Goal: Task Accomplishment & Management: Use online tool/utility

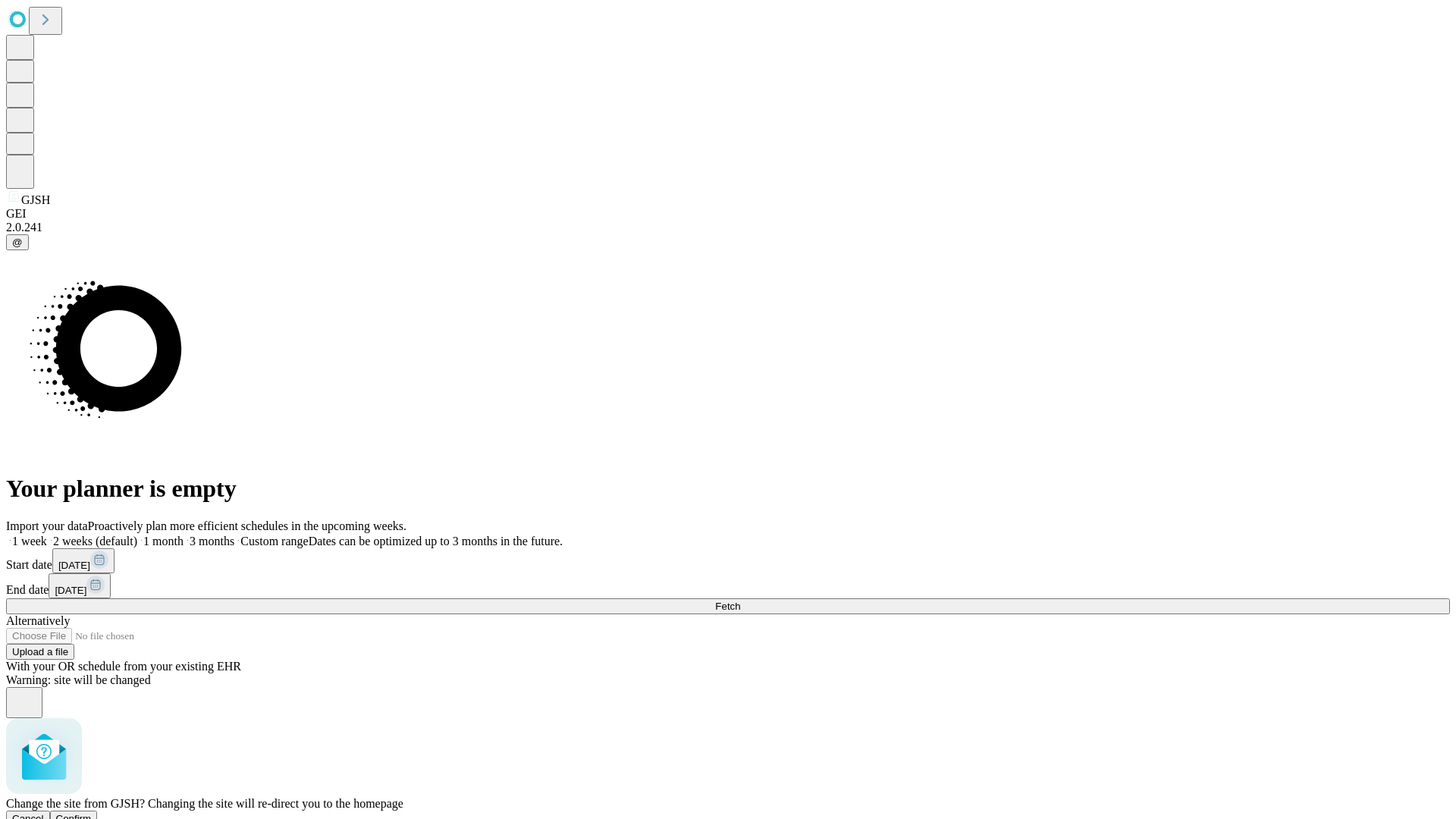
click at [92, 813] on span "Confirm" at bounding box center [74, 819] width 36 height 12
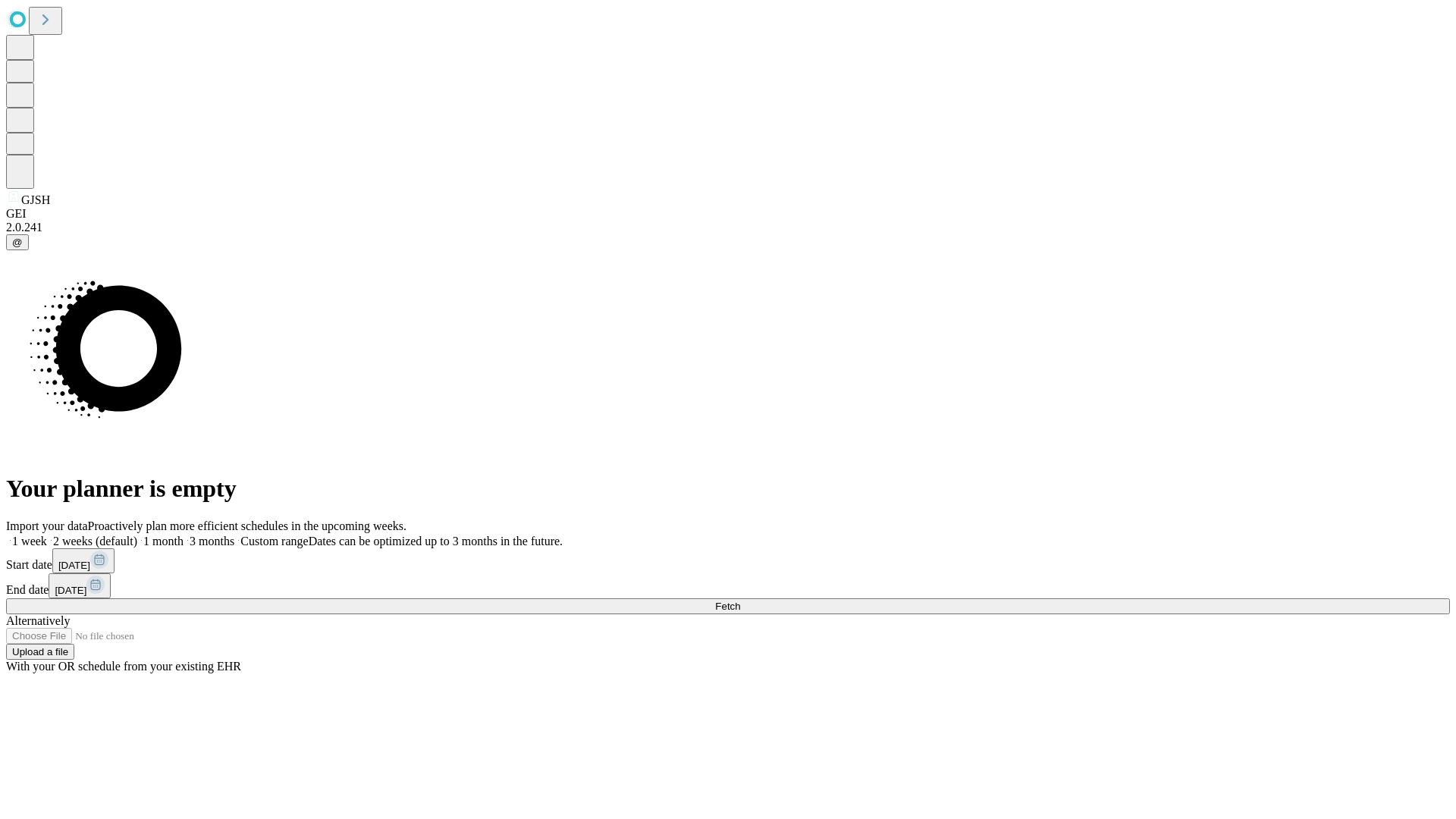
click at [184, 535] on label "1 month" at bounding box center [160, 541] width 46 height 13
click at [741, 601] on span "Fetch" at bounding box center [728, 607] width 25 height 12
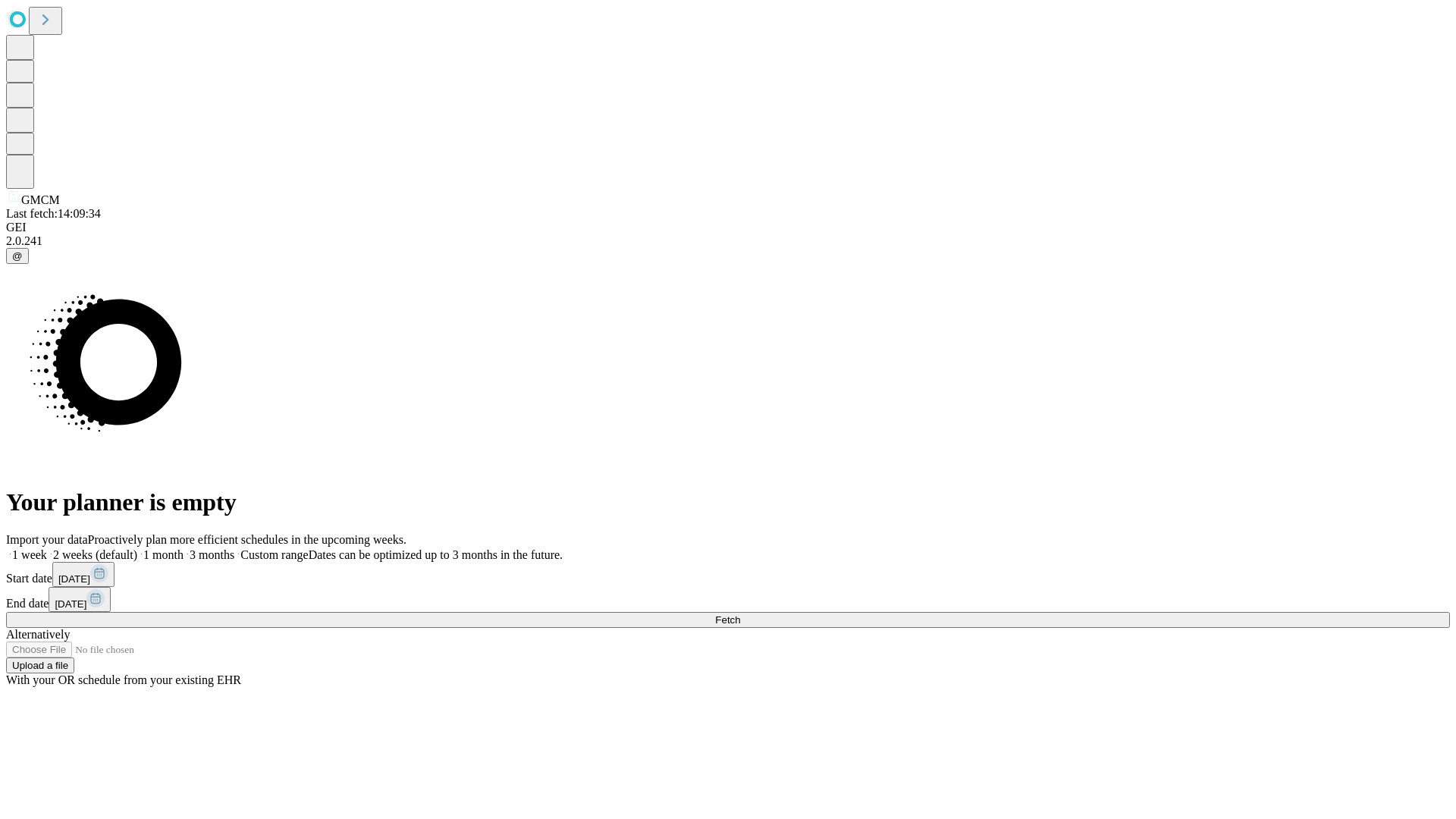
click at [184, 548] on label "1 month" at bounding box center [160, 554] width 46 height 13
click at [741, 614] on span "Fetch" at bounding box center [728, 620] width 25 height 12
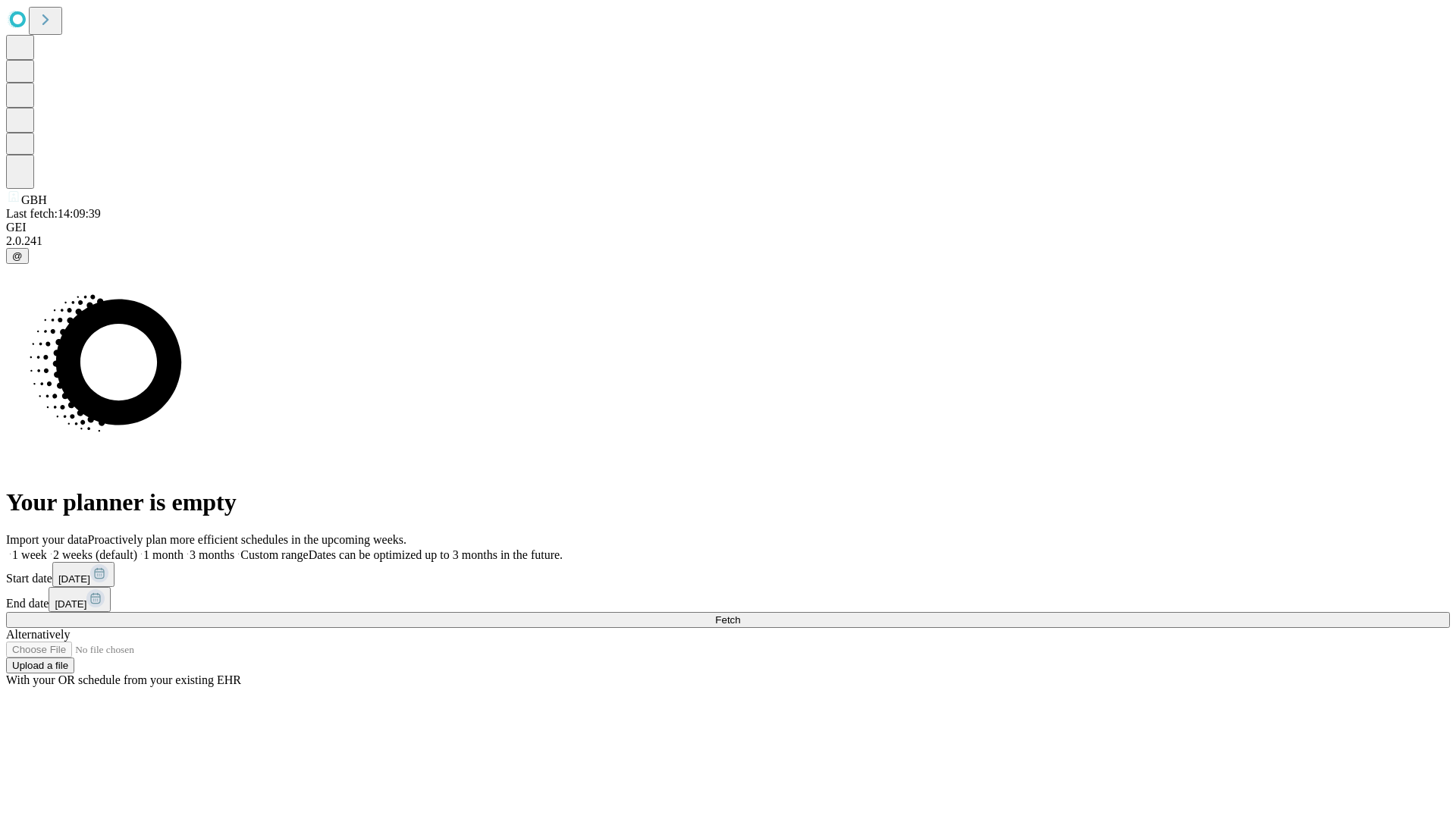
click at [184, 548] on label "1 month" at bounding box center [160, 554] width 46 height 13
click at [741, 614] on span "Fetch" at bounding box center [728, 620] width 25 height 12
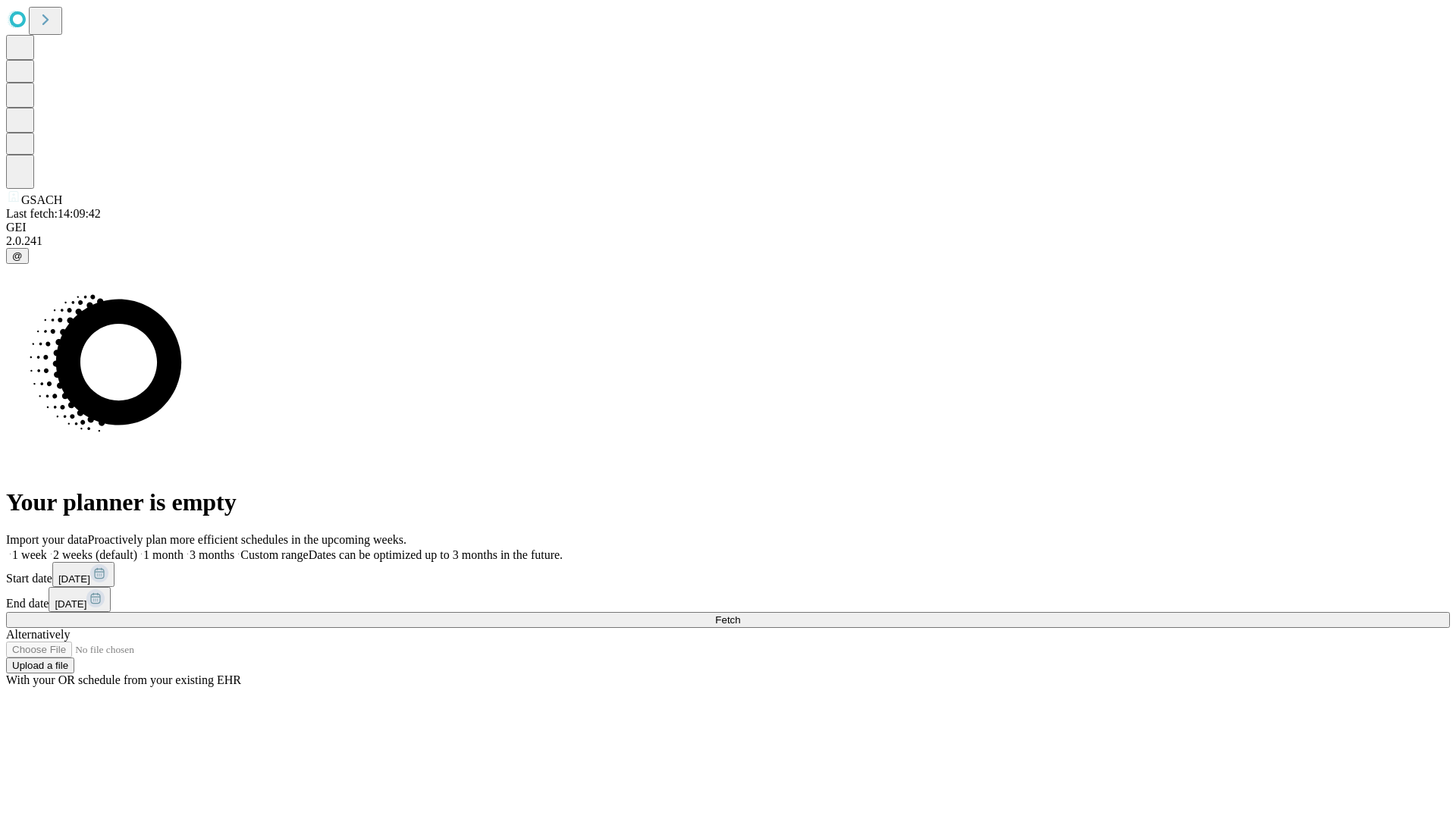
click at [184, 548] on label "1 month" at bounding box center [160, 554] width 46 height 13
click at [741, 614] on span "Fetch" at bounding box center [728, 620] width 25 height 12
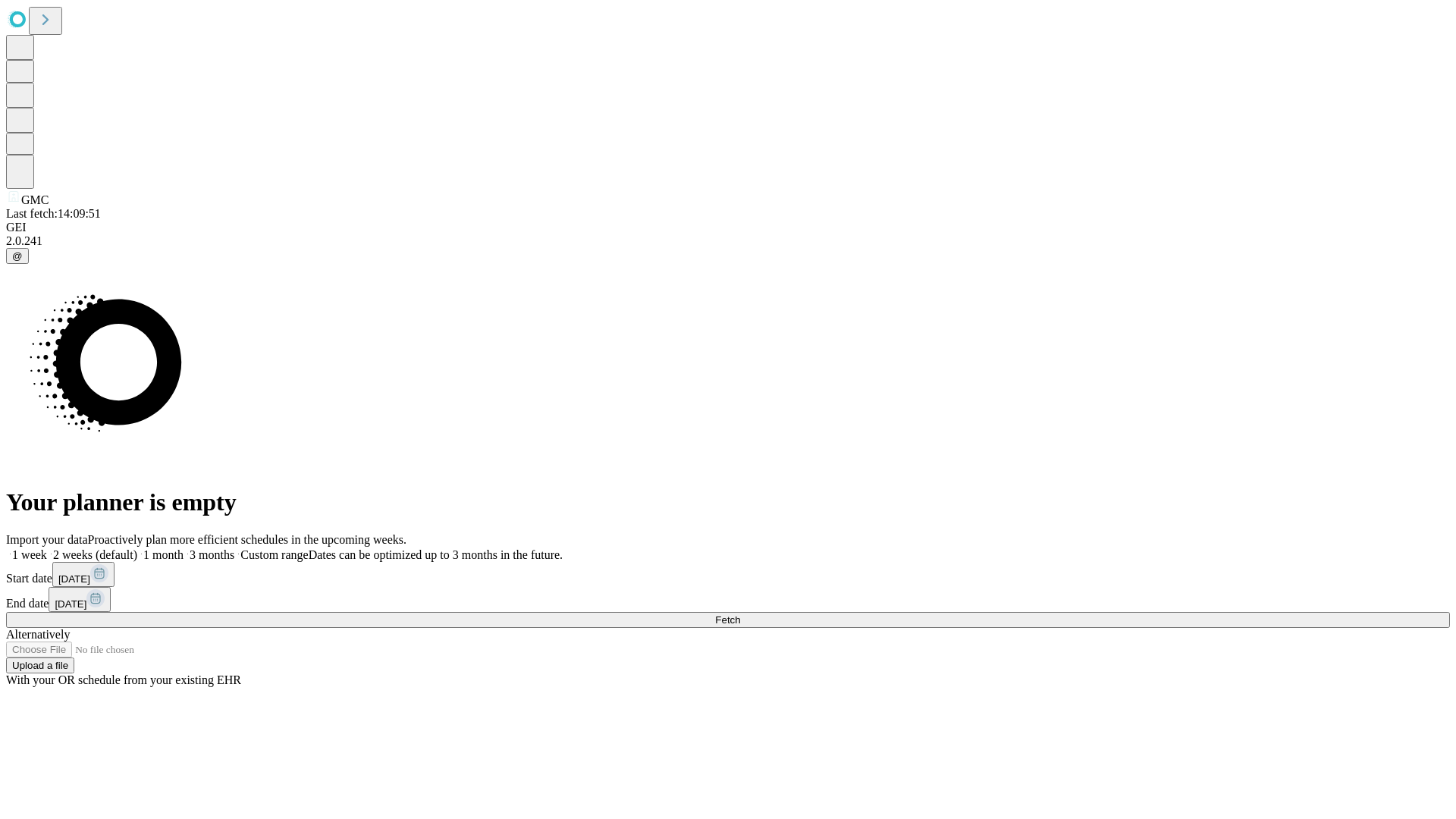
click at [184, 548] on label "1 month" at bounding box center [160, 554] width 46 height 13
click at [741, 614] on span "Fetch" at bounding box center [728, 620] width 25 height 12
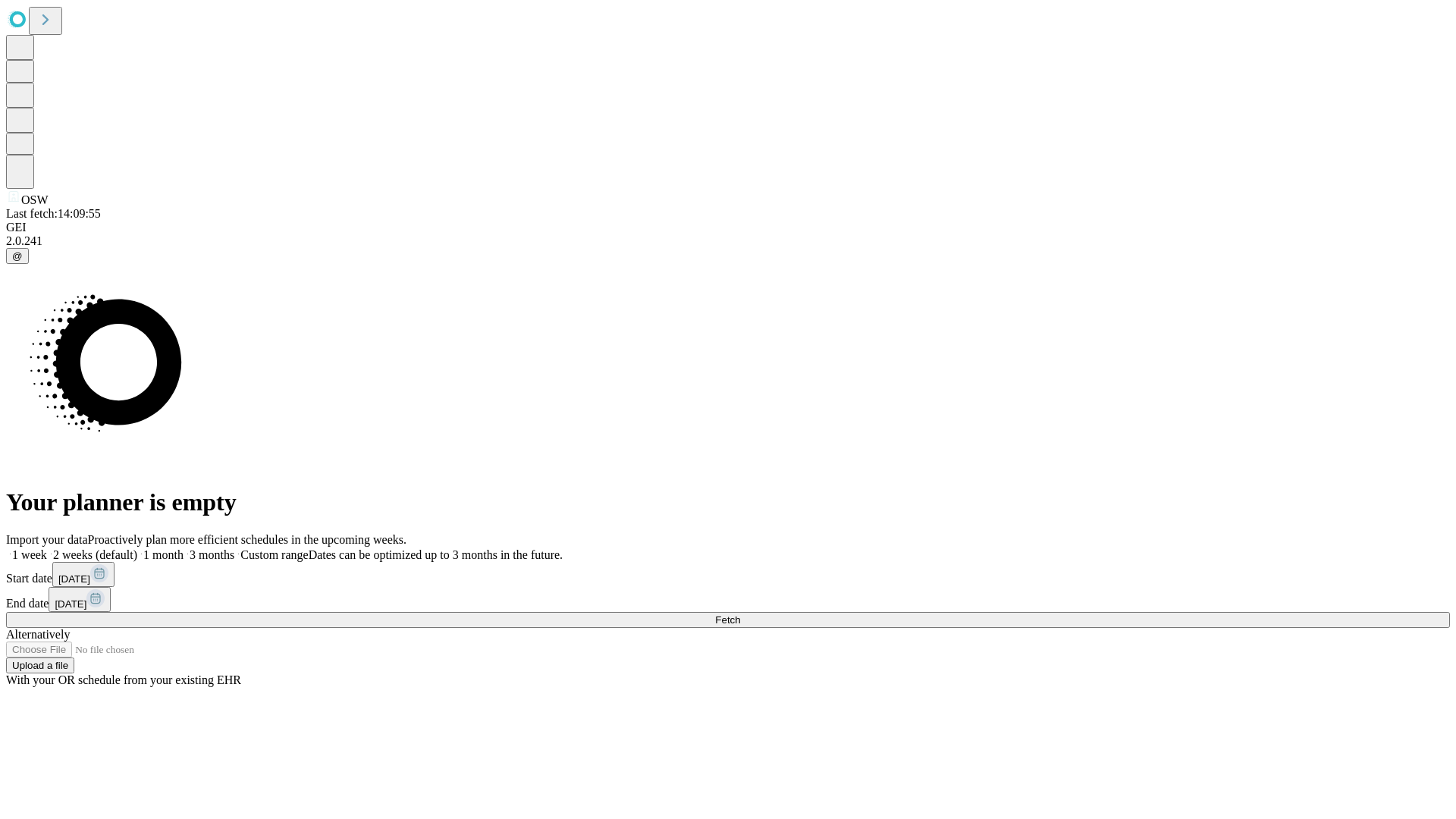
click at [184, 548] on label "1 month" at bounding box center [160, 554] width 46 height 13
click at [741, 614] on span "Fetch" at bounding box center [728, 620] width 25 height 12
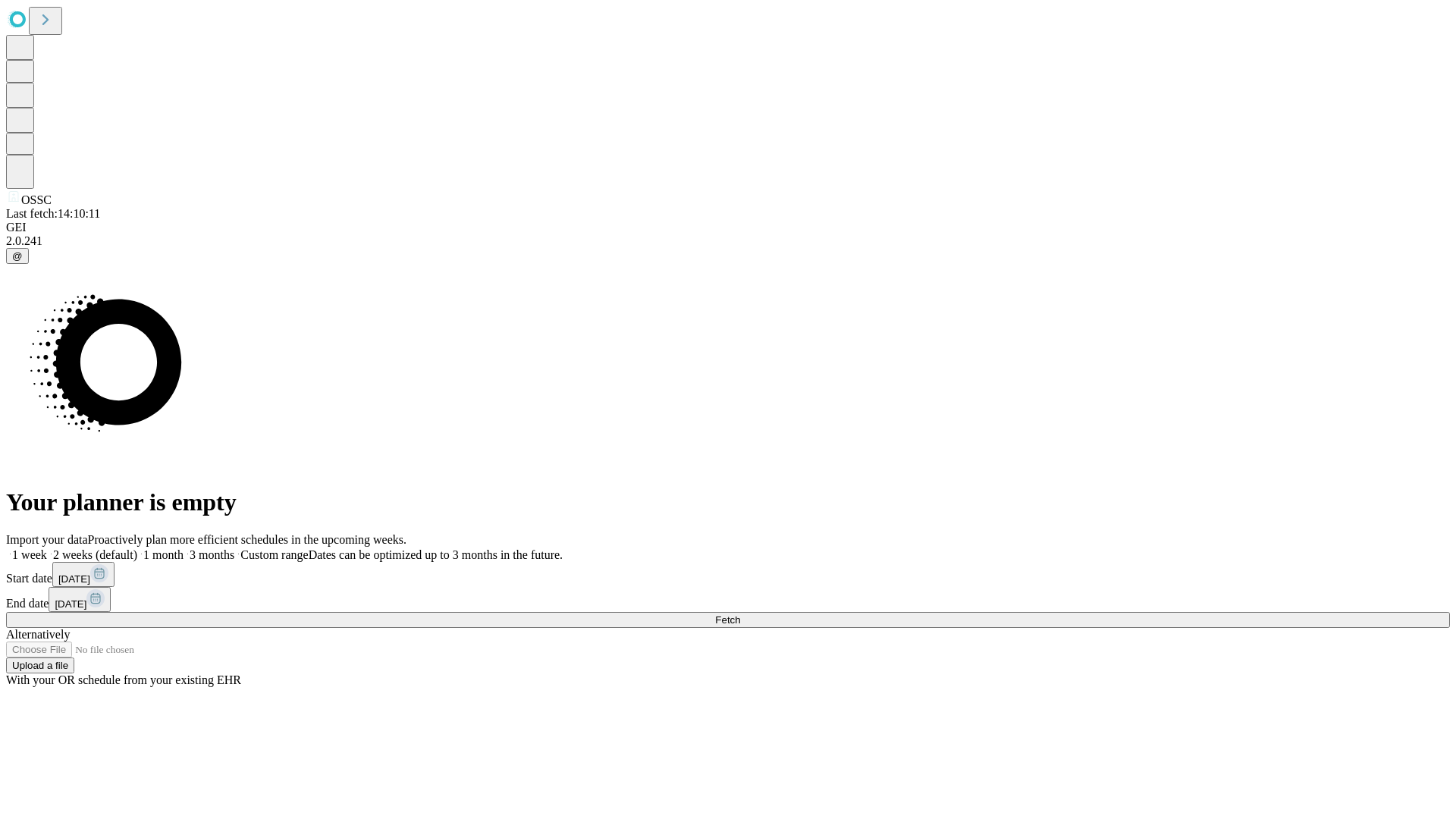
click at [184, 548] on label "1 month" at bounding box center [160, 554] width 46 height 13
click at [741, 614] on span "Fetch" at bounding box center [728, 620] width 25 height 12
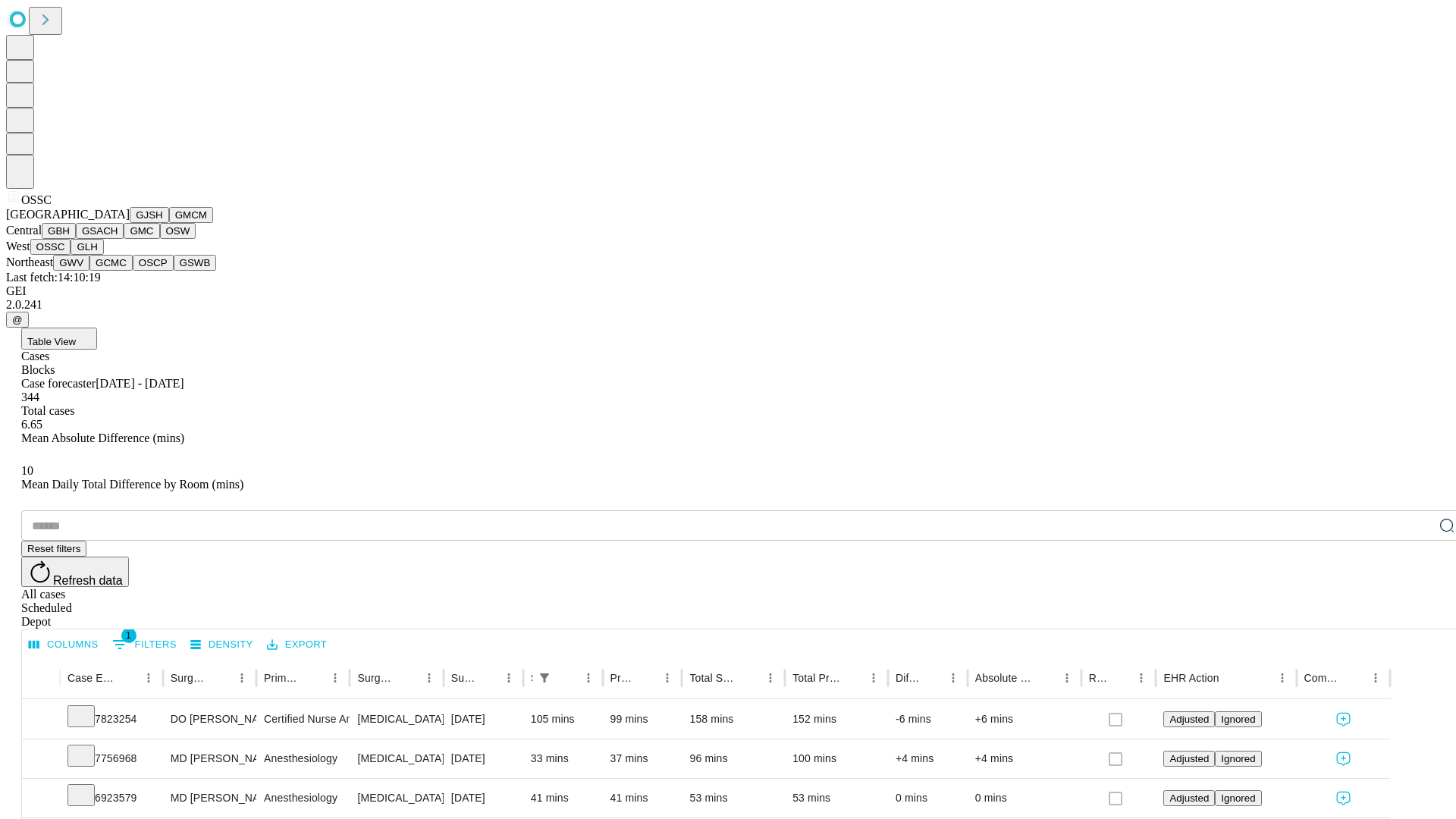
click at [103, 255] on button "GLH" at bounding box center [86, 247] width 33 height 16
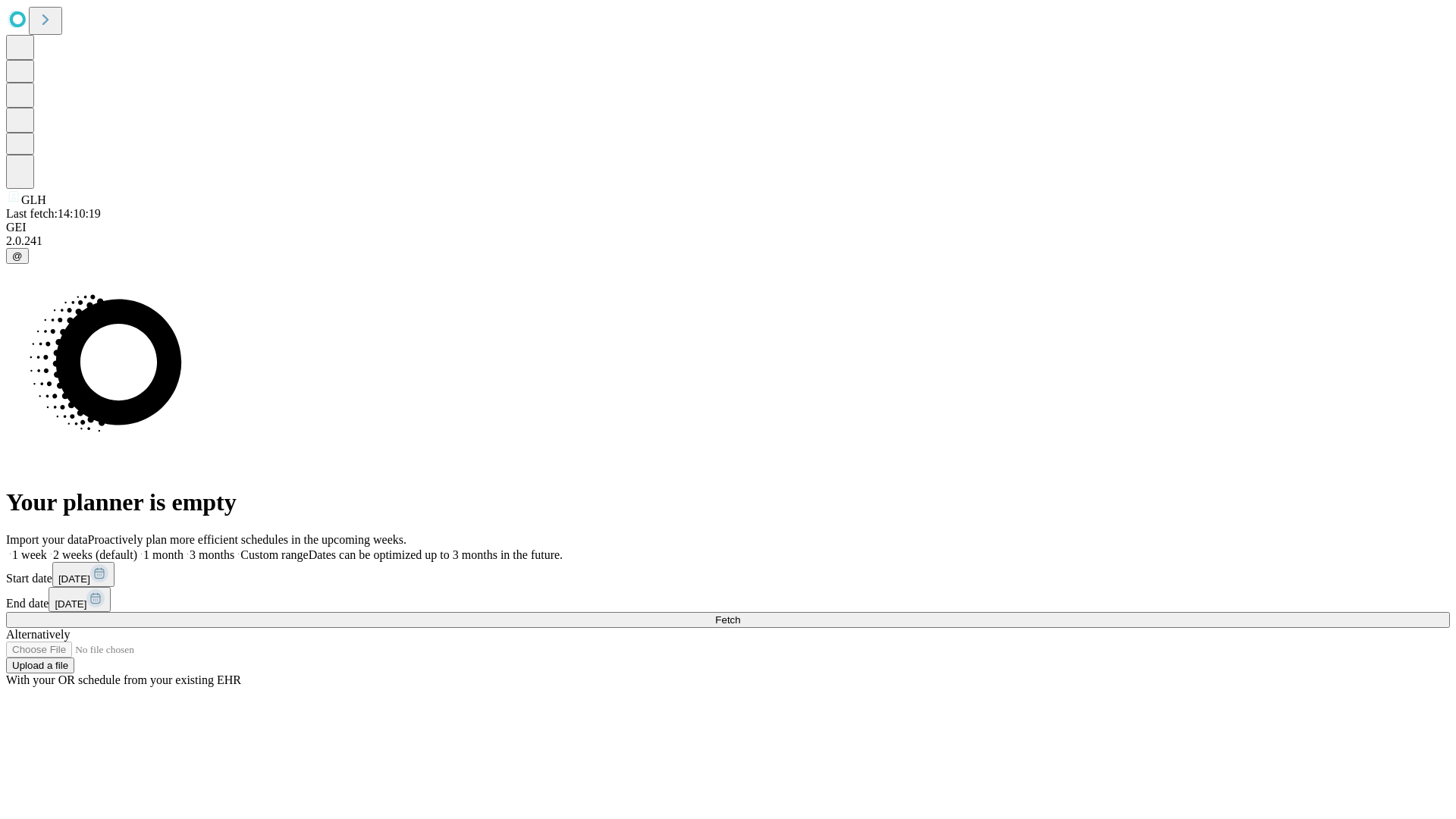
click at [184, 548] on label "1 month" at bounding box center [160, 554] width 46 height 13
click at [741, 614] on span "Fetch" at bounding box center [728, 620] width 25 height 12
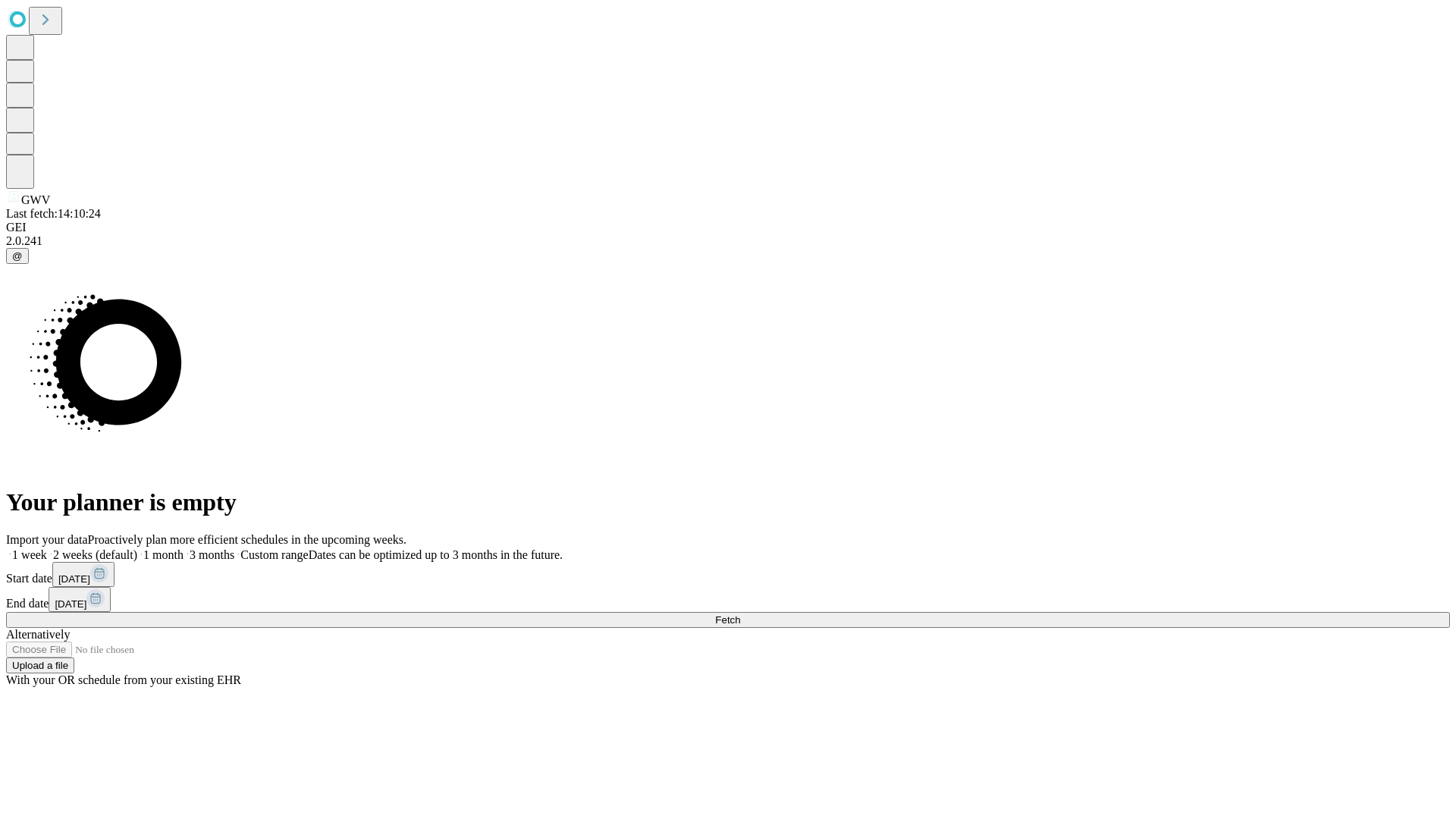
click at [184, 548] on label "1 month" at bounding box center [160, 554] width 46 height 13
click at [741, 614] on span "Fetch" at bounding box center [728, 620] width 25 height 12
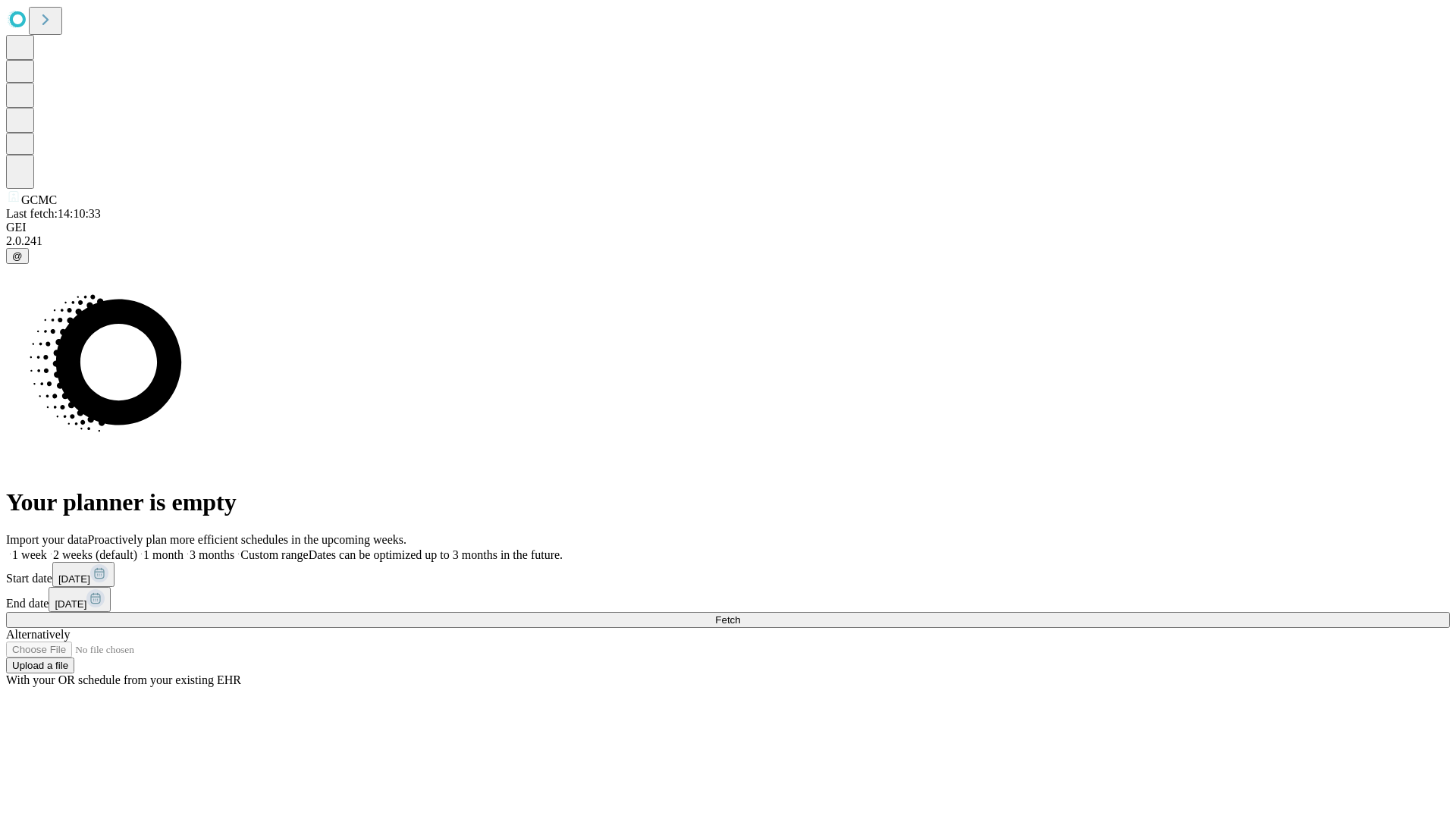
click at [184, 548] on label "1 month" at bounding box center [160, 554] width 46 height 13
click at [741, 614] on span "Fetch" at bounding box center [728, 620] width 25 height 12
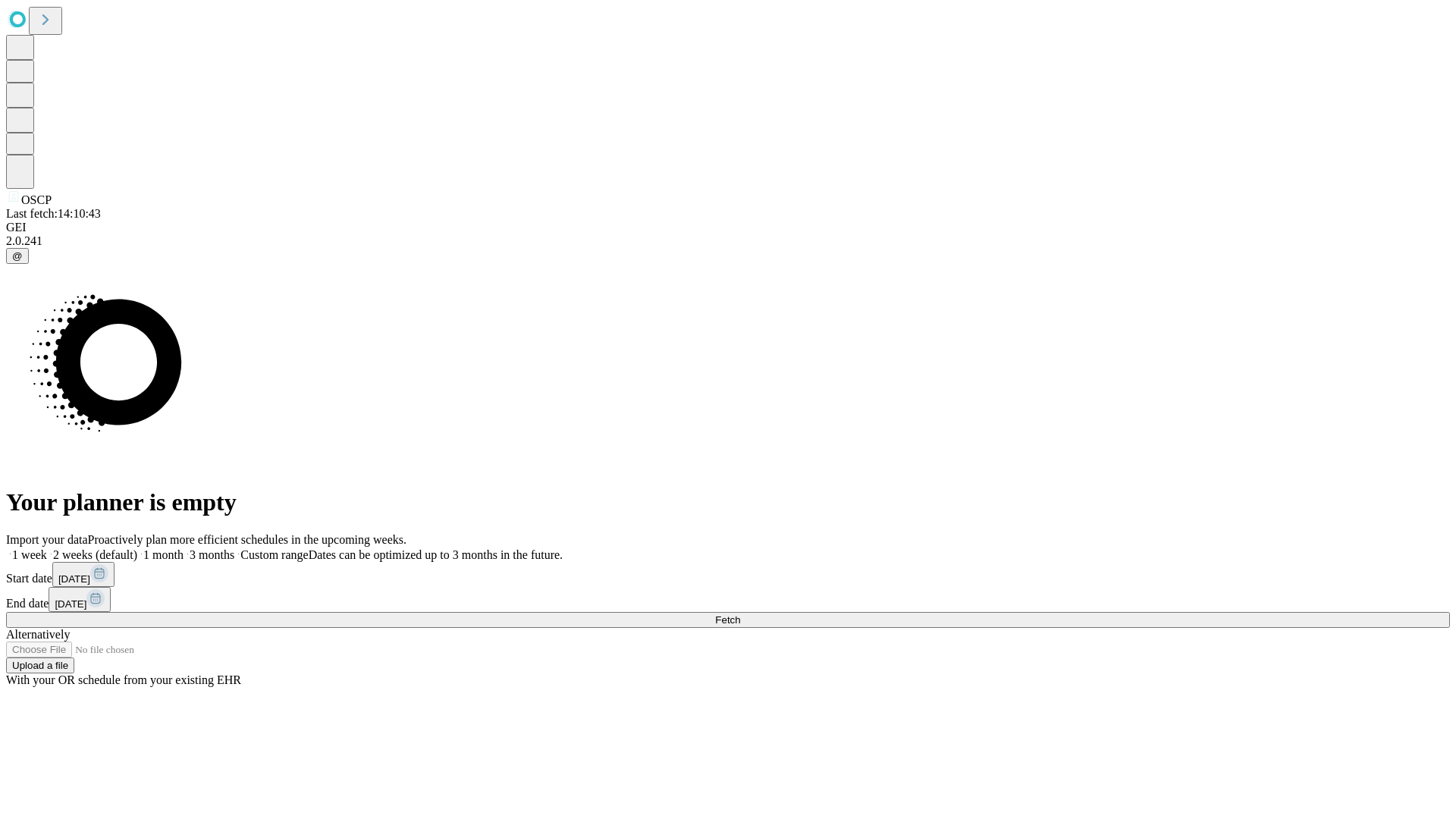
click at [184, 548] on label "1 month" at bounding box center [160, 554] width 46 height 13
click at [741, 614] on span "Fetch" at bounding box center [728, 620] width 25 height 12
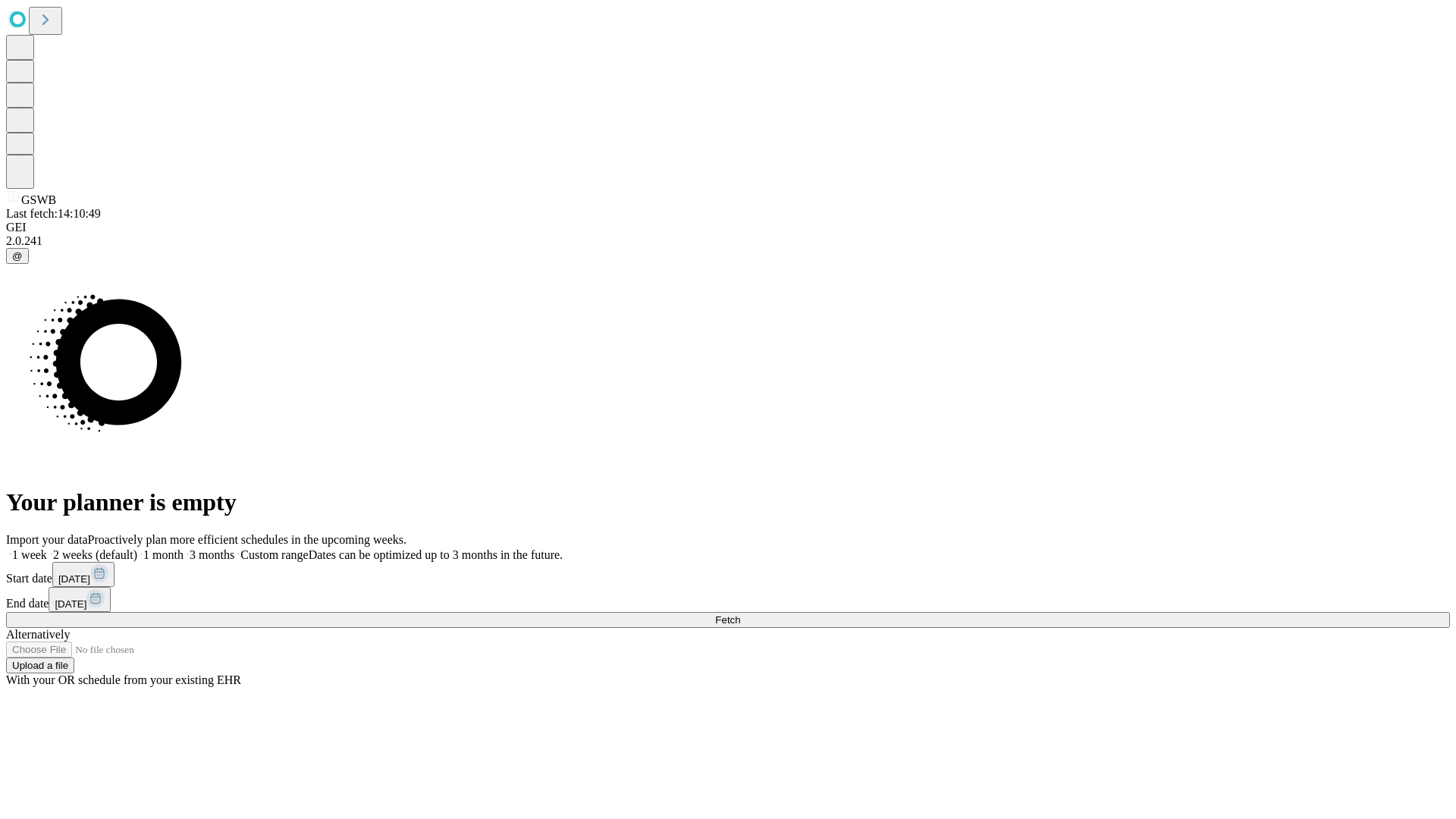
click at [184, 548] on label "1 month" at bounding box center [160, 554] width 46 height 13
click at [741, 614] on span "Fetch" at bounding box center [728, 620] width 25 height 12
